Goal: Check status: Check status

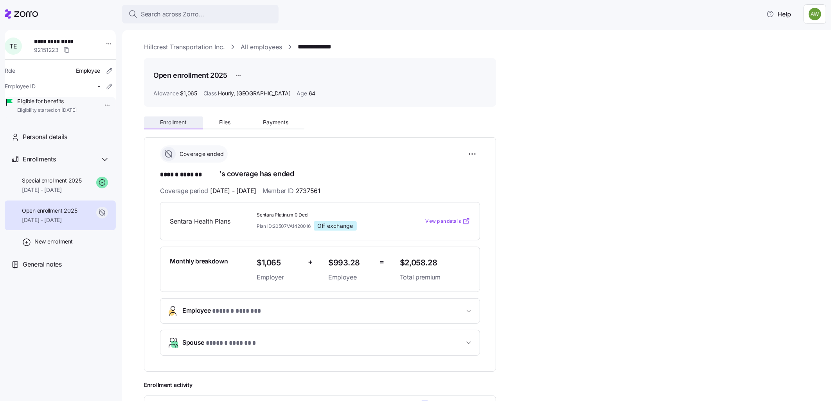
scroll to position [87, 0]
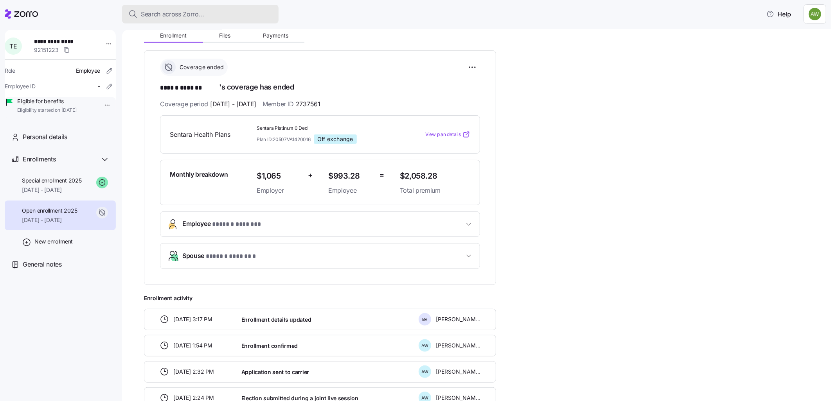
click at [156, 13] on span "Search across Zorro..." at bounding box center [172, 14] width 63 height 10
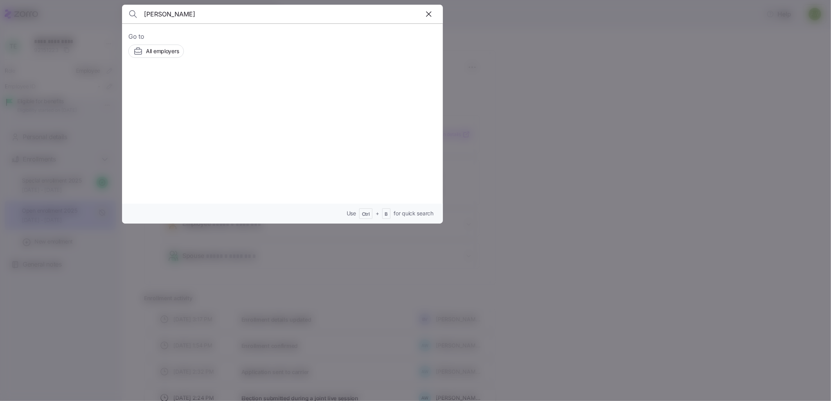
type input "[PERSON_NAME]"
click at [207, 84] on span "CLEOME [PERSON_NAME]" at bounding box center [235, 89] width 78 height 10
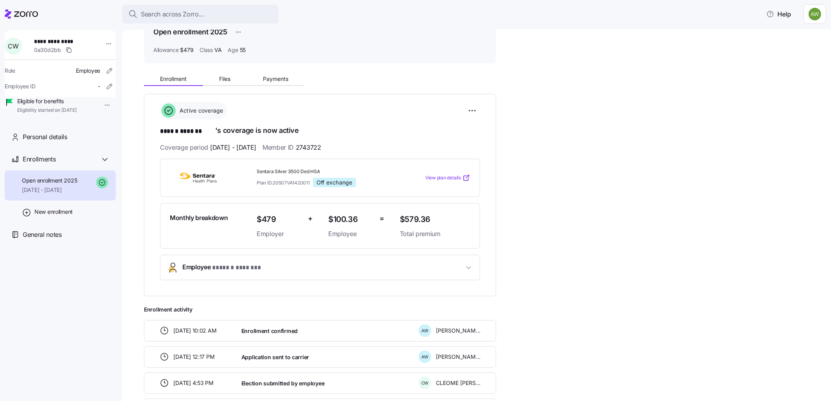
scroll to position [87, 0]
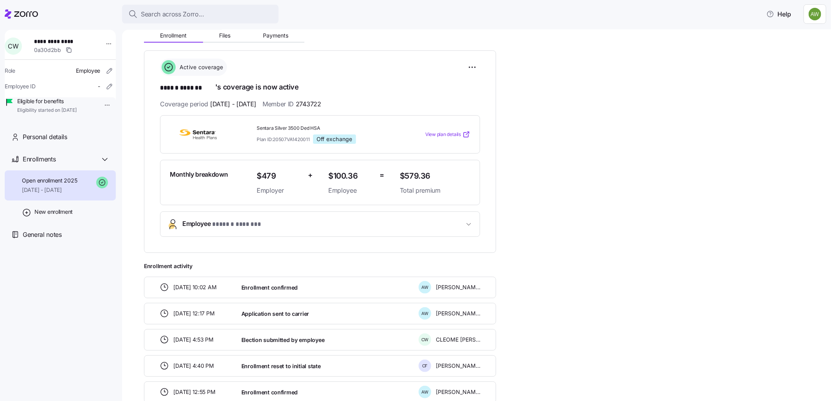
click at [271, 228] on span "* ****** ******* *" at bounding box center [241, 225] width 59 height 10
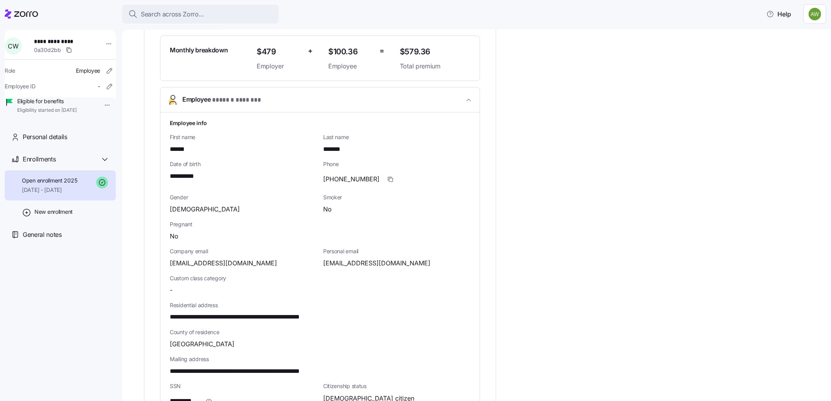
scroll to position [261, 0]
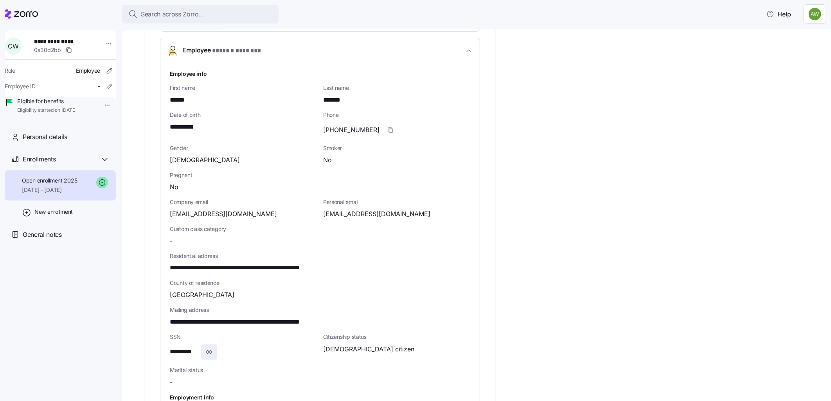
click at [208, 351] on icon "button" at bounding box center [209, 352] width 8 height 9
